Goal: Task Accomplishment & Management: Manage account settings

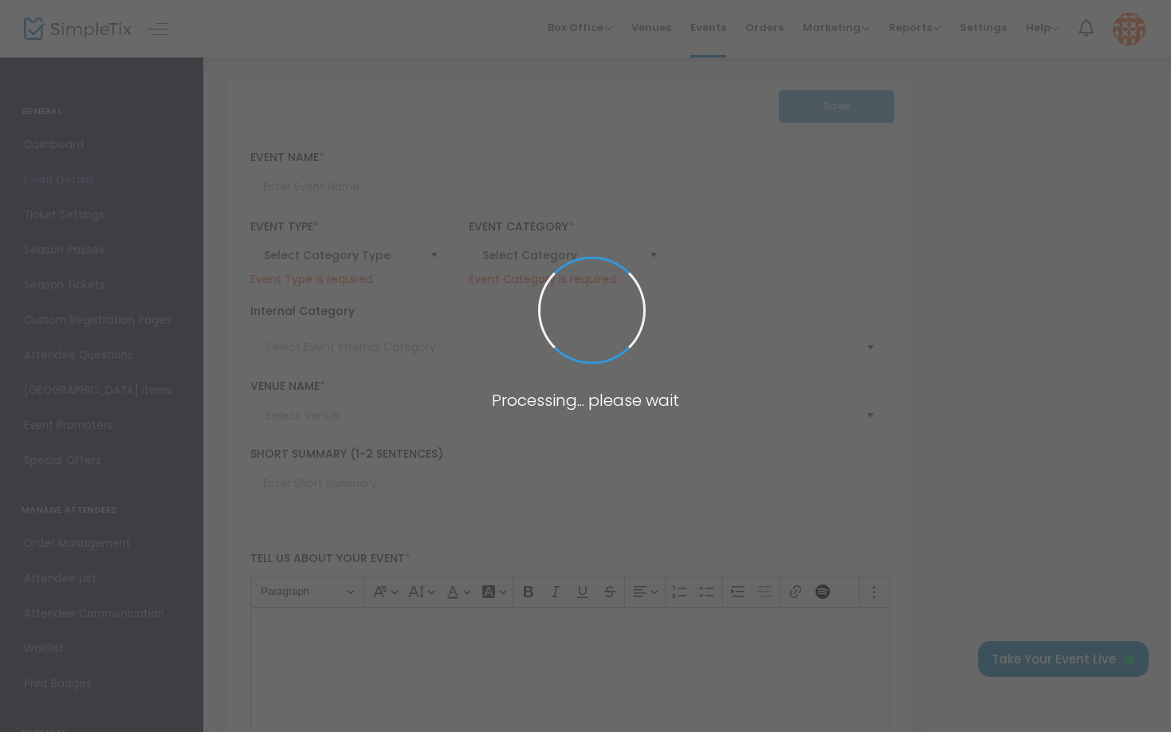
type input "Mudsock King of the Court Classic"
type textarea "The Mudsock King of the Court Classic is a fun and competitive event designed f…"
checkbox input "true"
type input "Register Now"
type input "24/7 Dink"
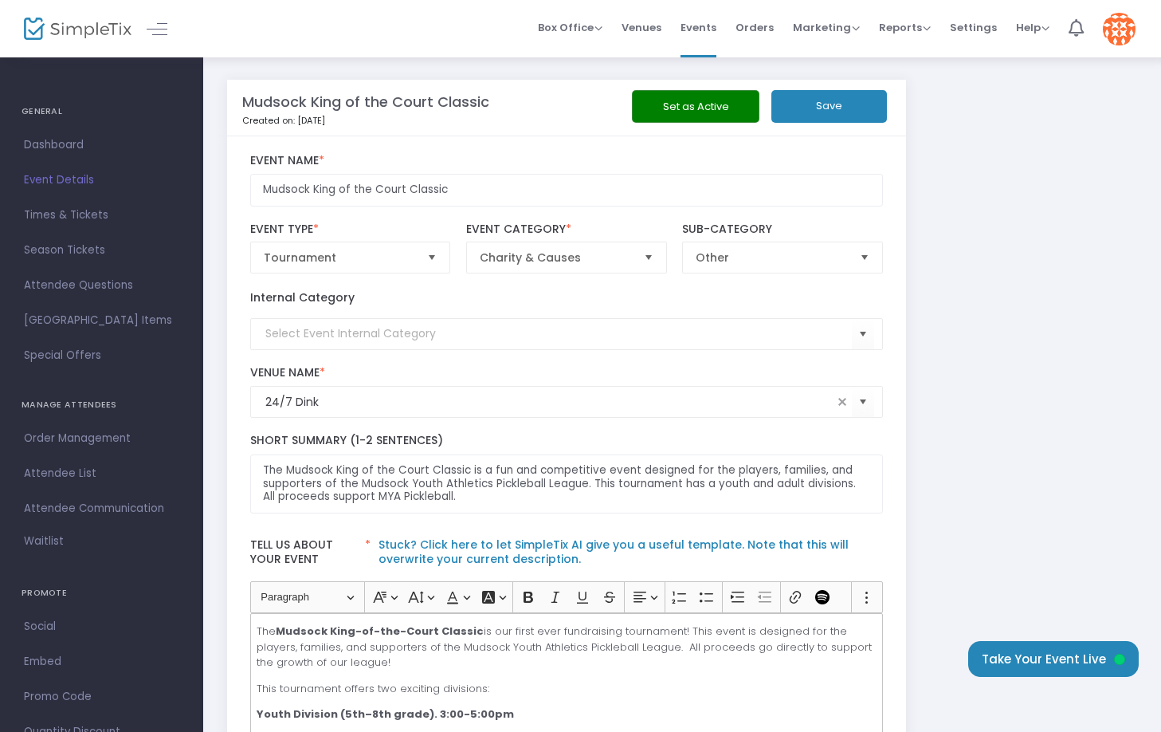
click at [1114, 36] on img at bounding box center [1119, 29] width 33 height 33
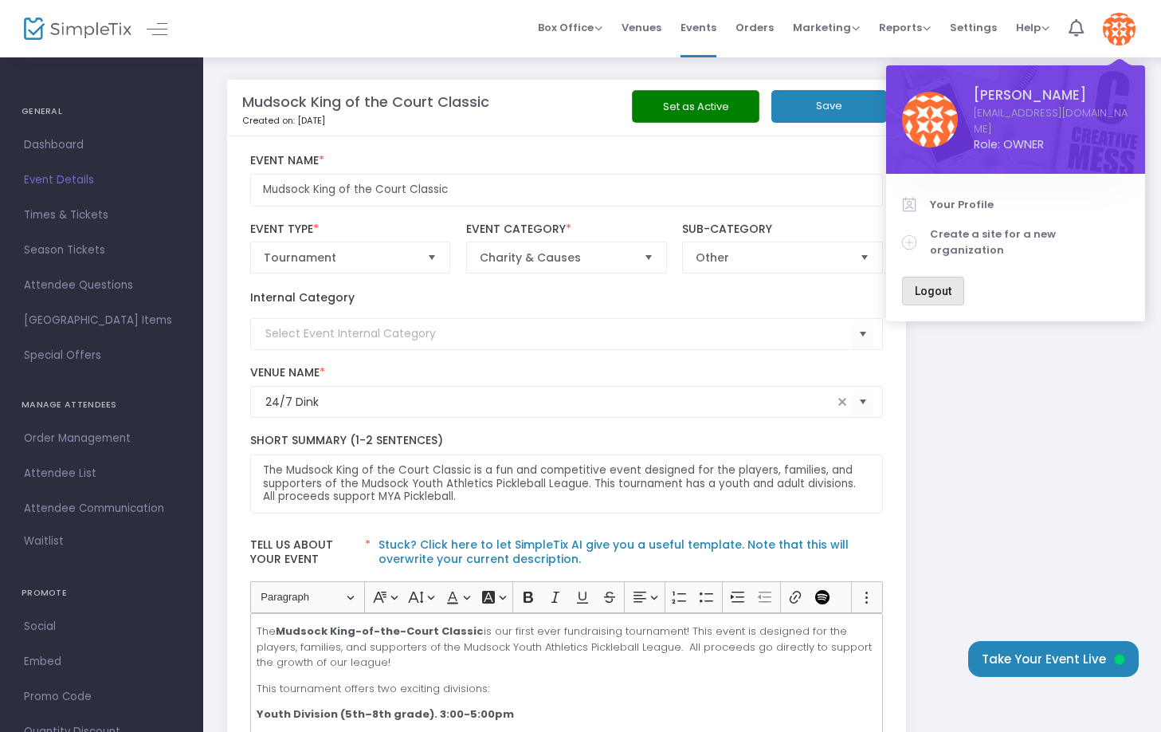
click at [937, 281] on button "Logout" at bounding box center [933, 291] width 62 height 29
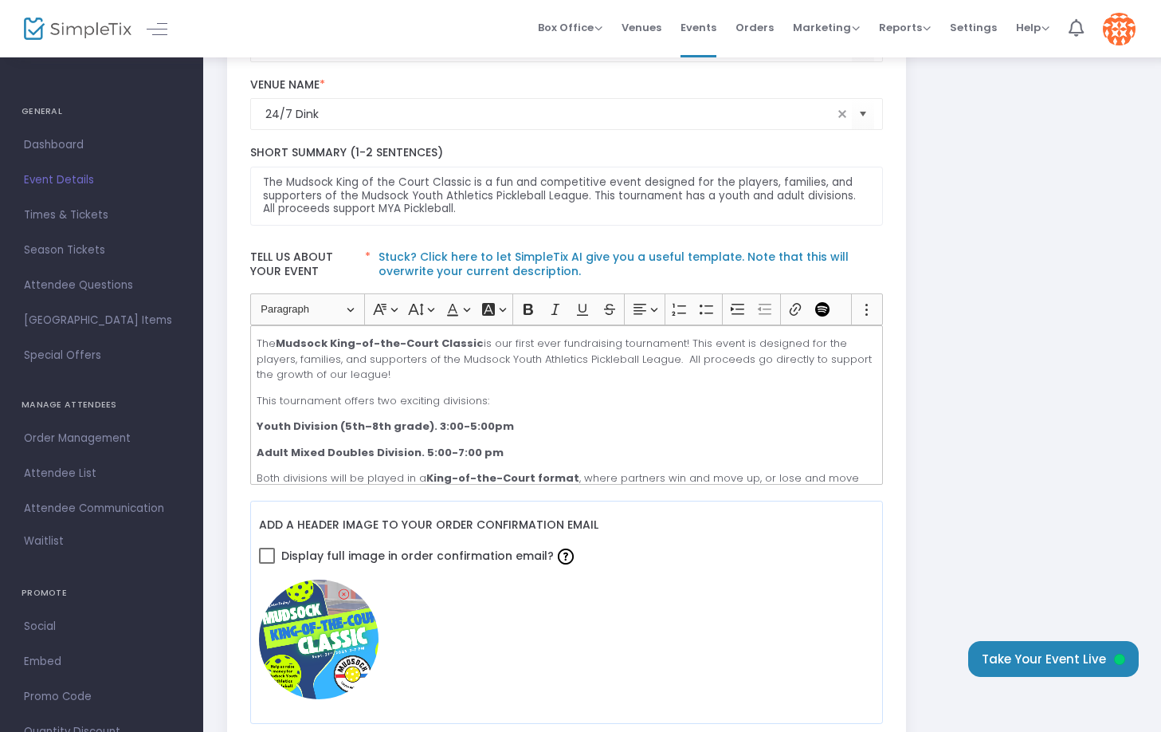
scroll to position [326, 0]
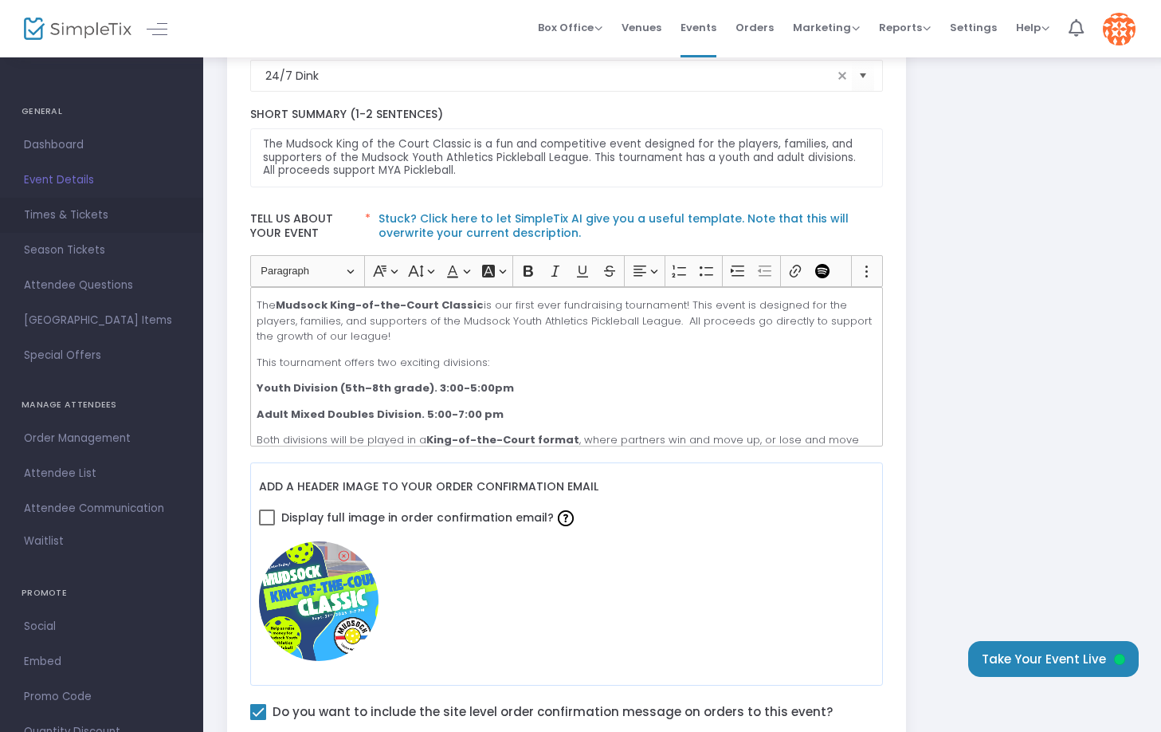
click at [39, 210] on span "Times & Tickets" at bounding box center [101, 215] width 155 height 21
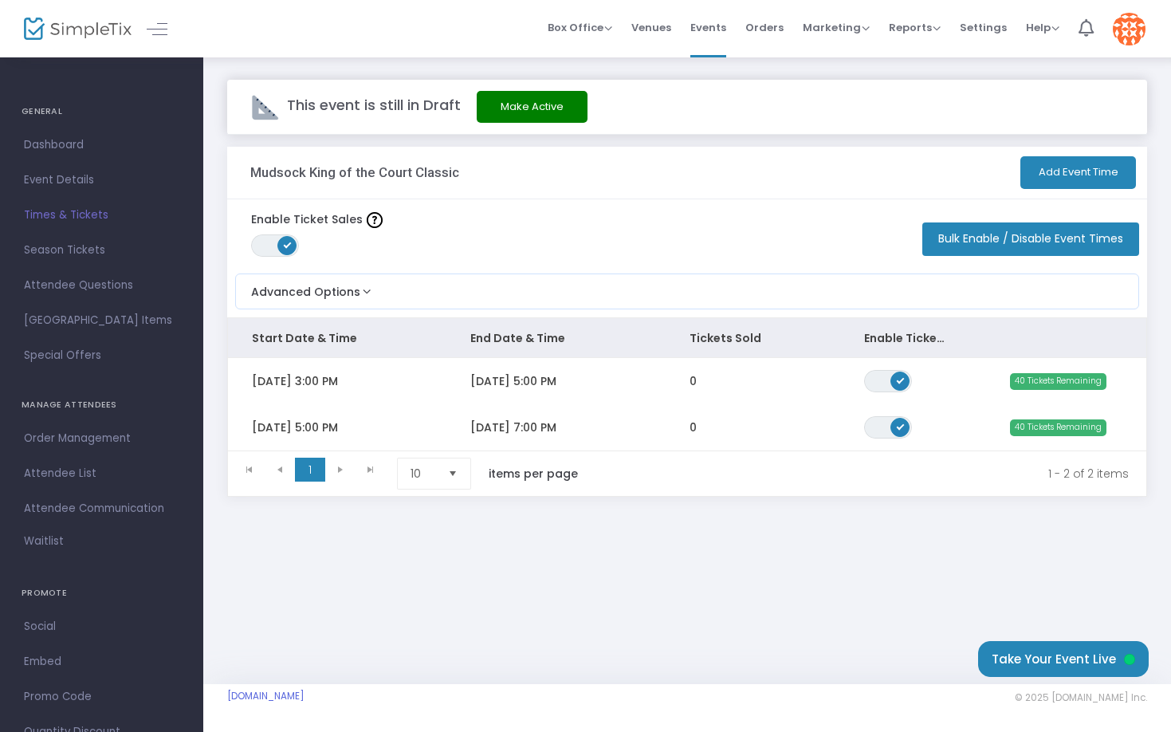
drag, startPoint x: 1027, startPoint y: 96, endPoint x: 832, endPoint y: 159, distance: 204.7
click at [832, 159] on m-ticket-setting "This event is still in Draft Make Active Mudsock King of the Court Classic Add …" at bounding box center [687, 300] width 920 height 440
click at [643, 593] on div "This event is still in Draft Make Active Mudsock King of the Court Classic Add …" at bounding box center [687, 370] width 968 height 628
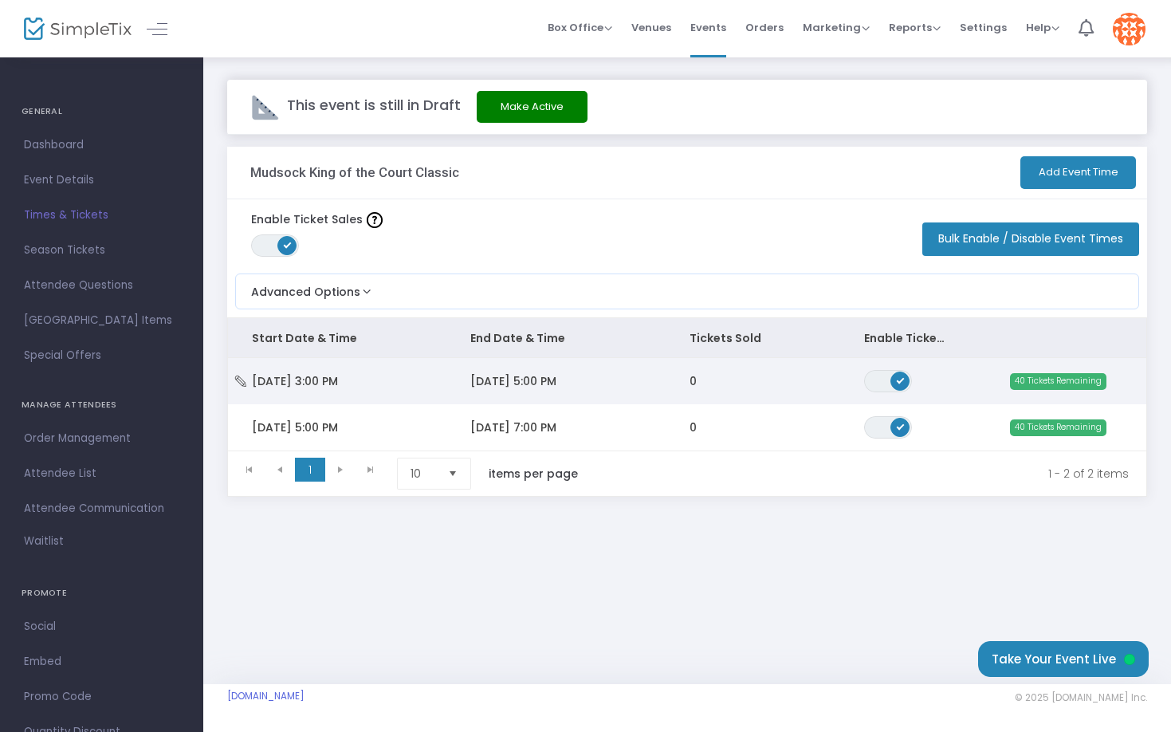
click at [366, 369] on td "[DATE] 3:00 PM" at bounding box center [337, 381] width 218 height 46
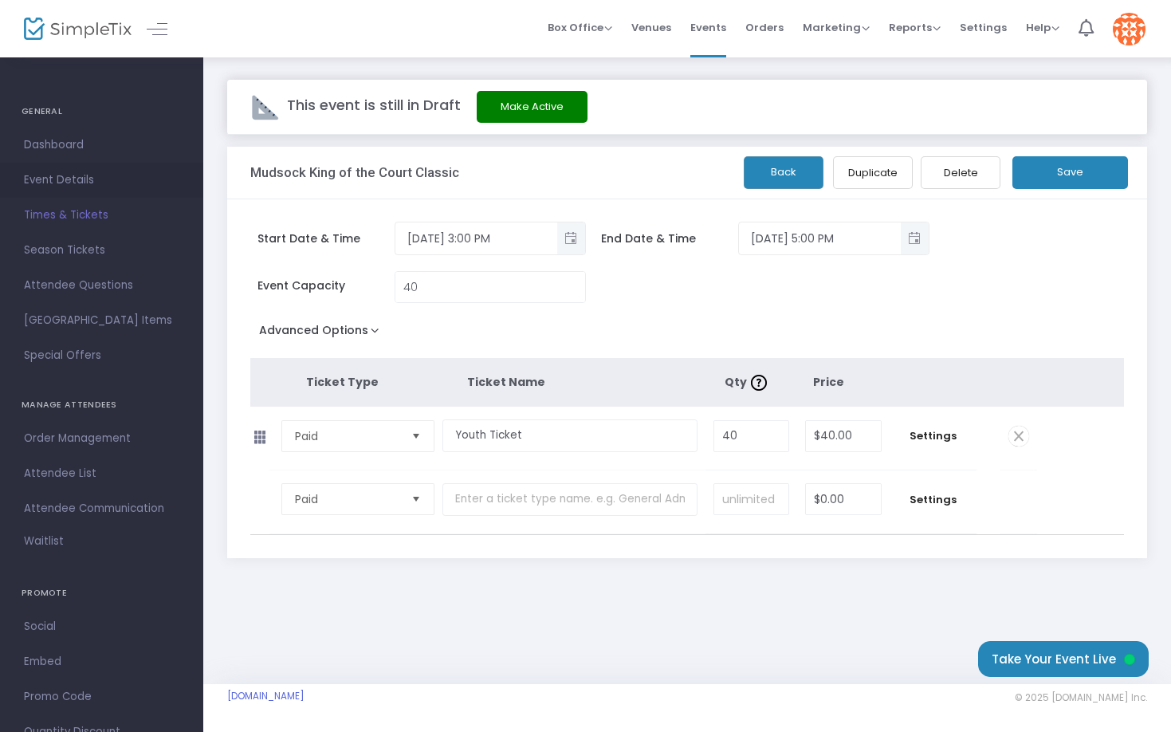
click at [77, 178] on span "Event Details" at bounding box center [101, 180] width 155 height 21
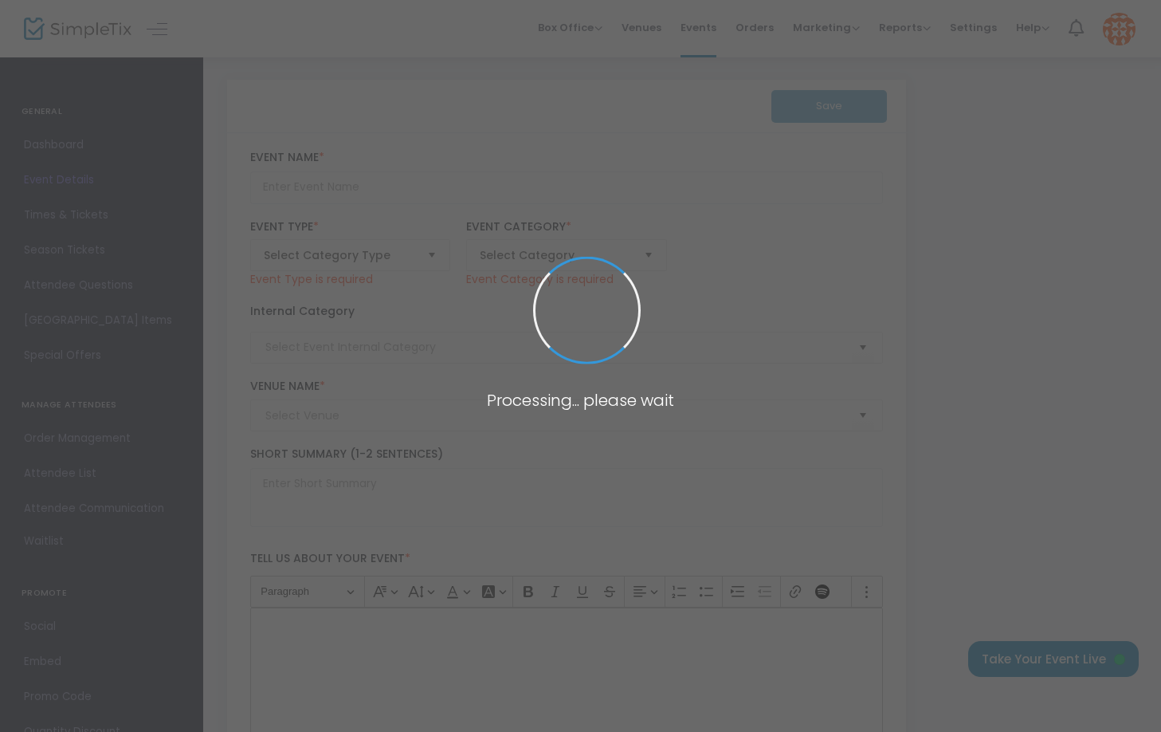
type input "Mudsock King of the Court Classic"
type textarea "The Mudsock King of the Court Classic is a fun and competitive event designed f…"
checkbox input "true"
type input "Register Now"
type input "24/7 Dink"
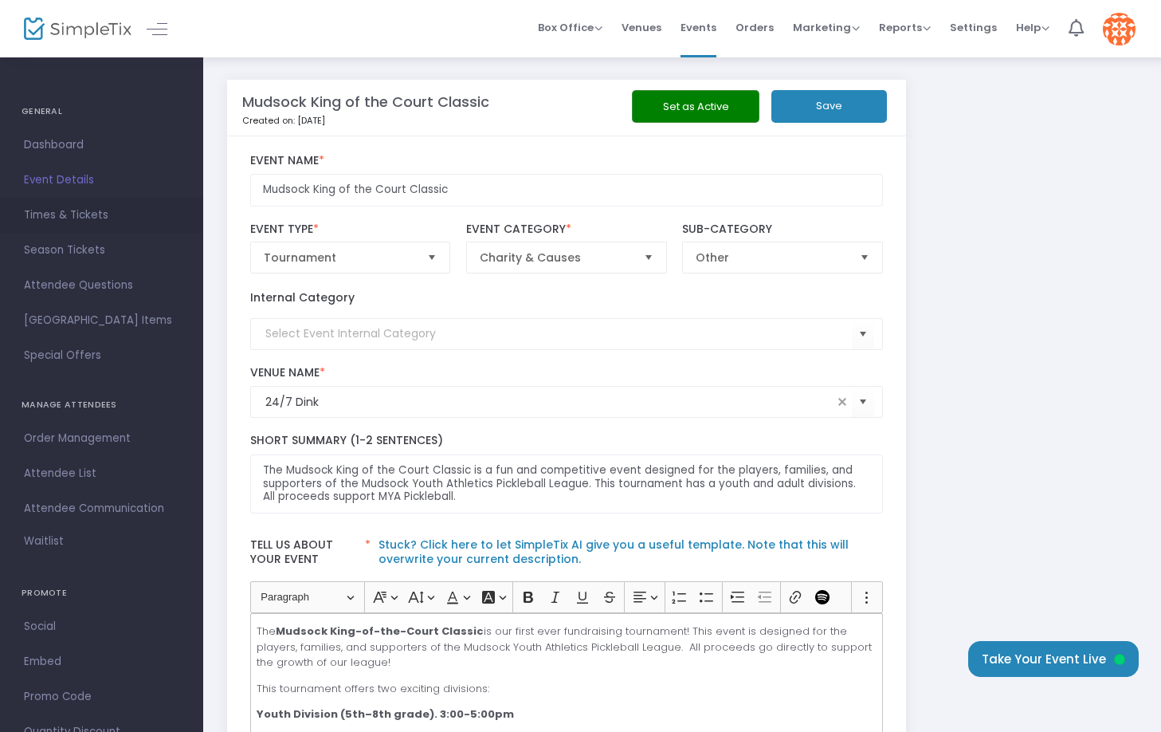
click at [85, 214] on span "Times & Tickets" at bounding box center [101, 215] width 155 height 21
